Goal: Register for event/course

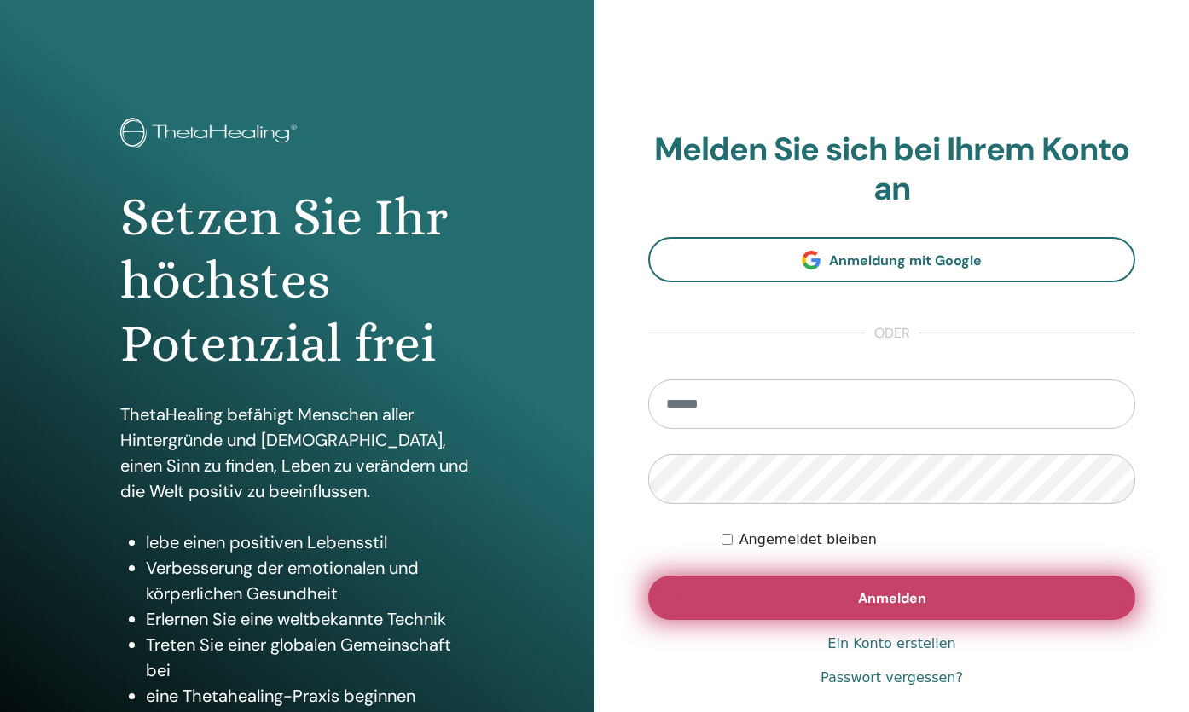
type input "**********"
click at [905, 597] on span "Anmelden" at bounding box center [892, 599] width 68 height 18
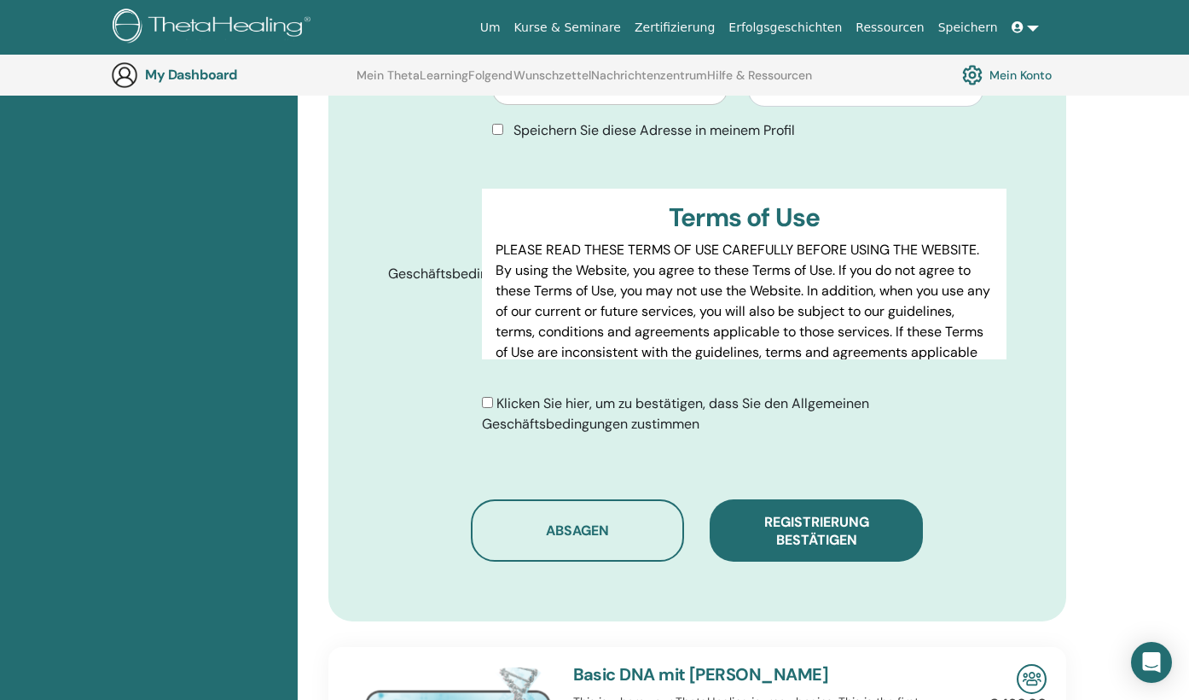
scroll to position [809, 0]
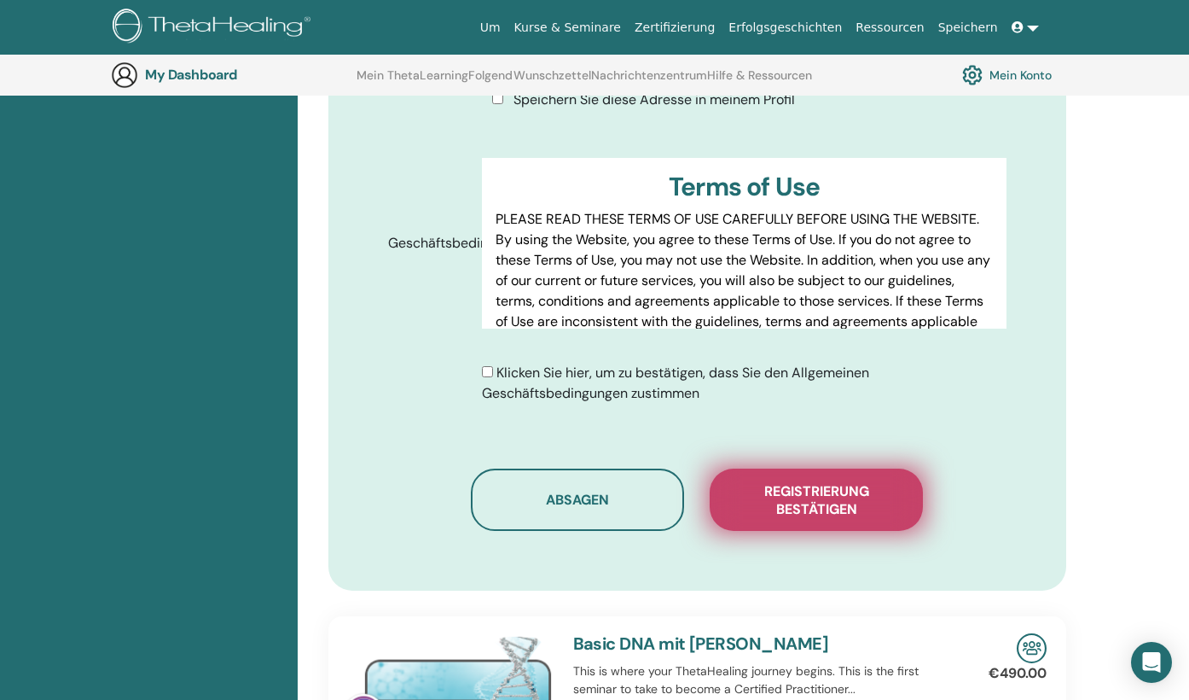
click at [847, 495] on span "Registrierung bestätigen" at bounding box center [816, 500] width 171 height 36
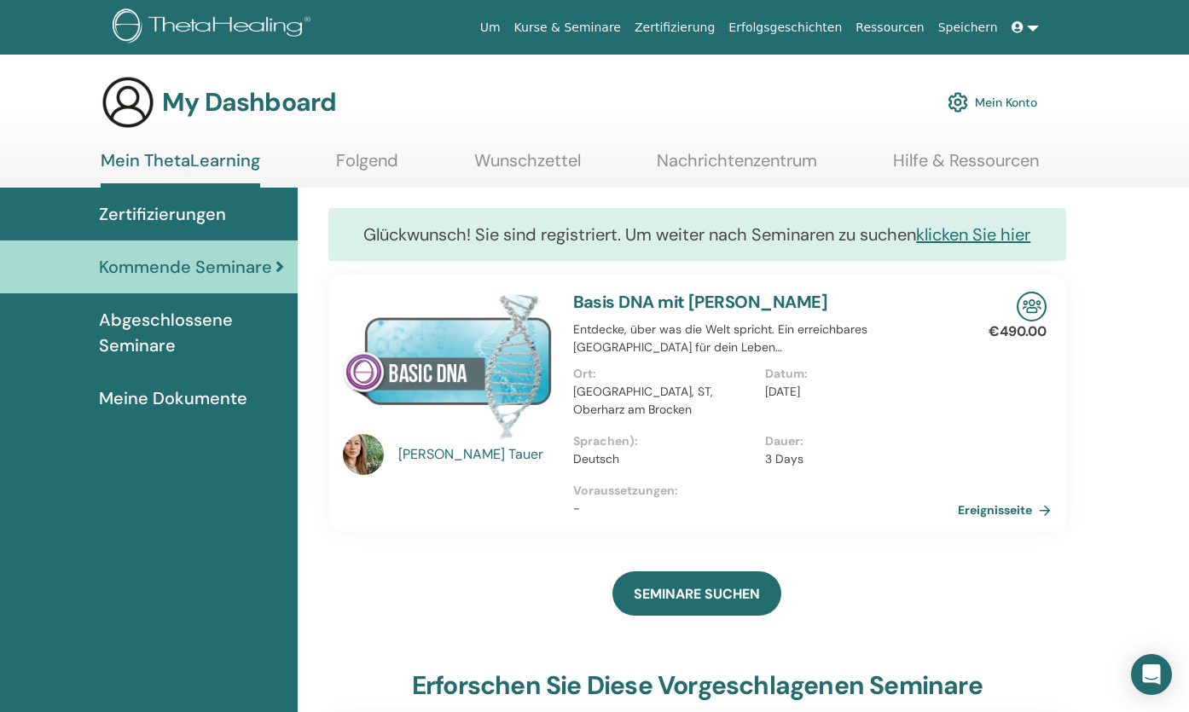
click at [1033, 24] on link at bounding box center [1025, 28] width 41 height 32
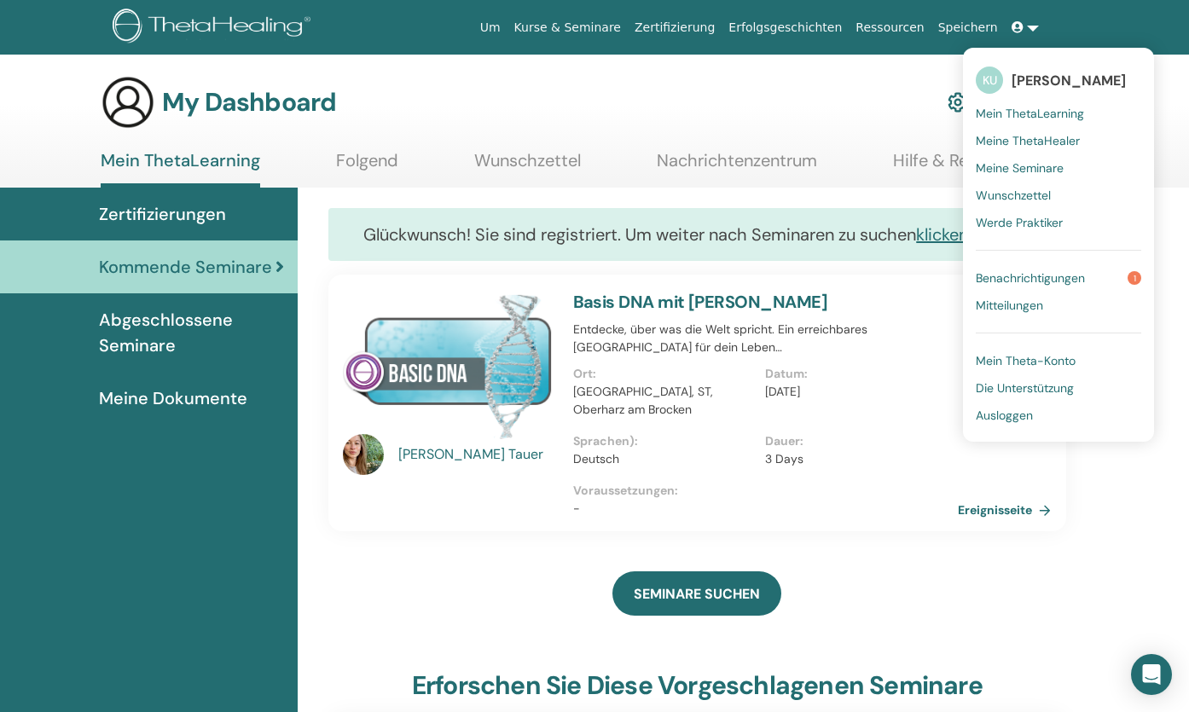
click at [1008, 416] on span "Ausloggen" at bounding box center [1004, 415] width 57 height 15
